Goal: Task Accomplishment & Management: Manage account settings

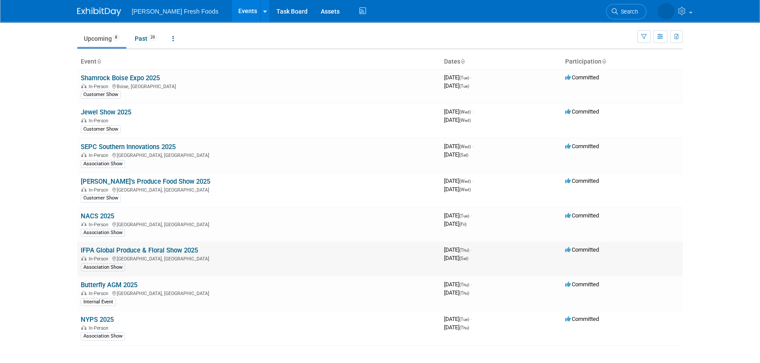
scroll to position [40, 0]
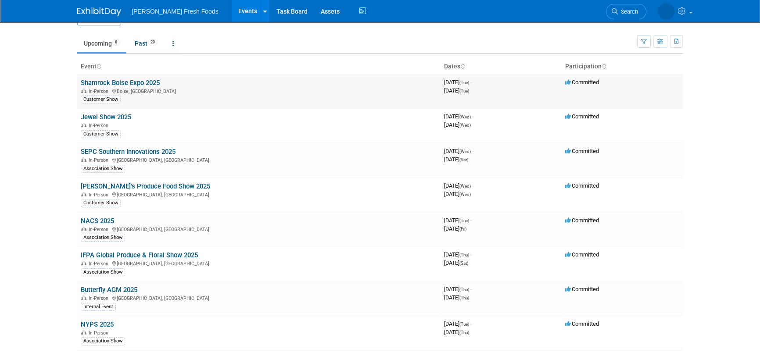
scroll to position [40, 0]
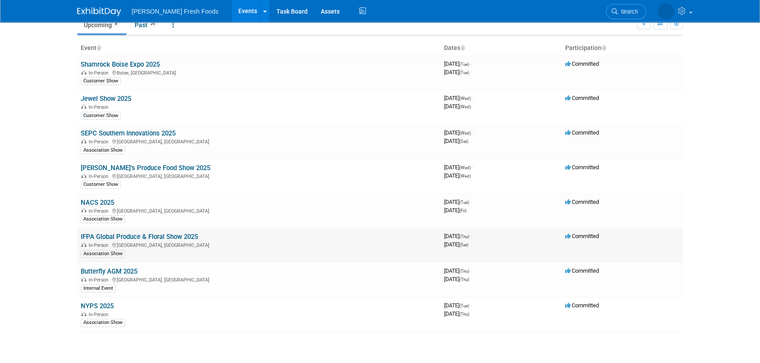
click at [113, 238] on link "IFPA Global Produce & Floral Show 2025" at bounding box center [139, 237] width 117 height 8
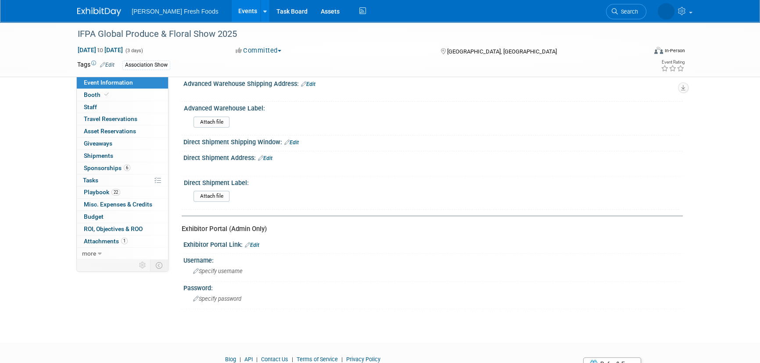
scroll to position [392, 0]
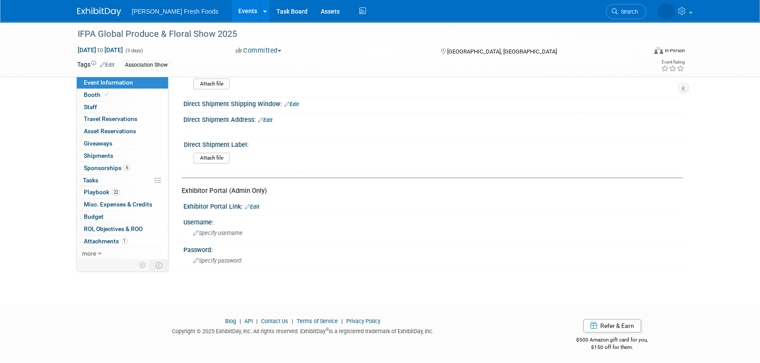
click at [255, 204] on link "Edit" at bounding box center [252, 207] width 14 height 6
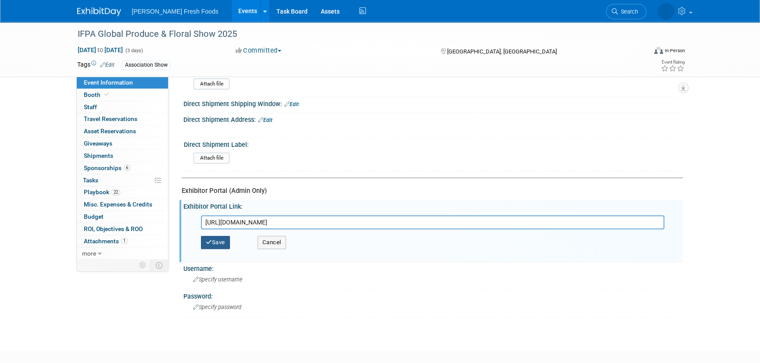
type input "https://25conv.exh.mapyourshow.com/7_0/main/default"
click at [226, 240] on button "Save" at bounding box center [215, 242] width 29 height 13
